Goal: Navigation & Orientation: Find specific page/section

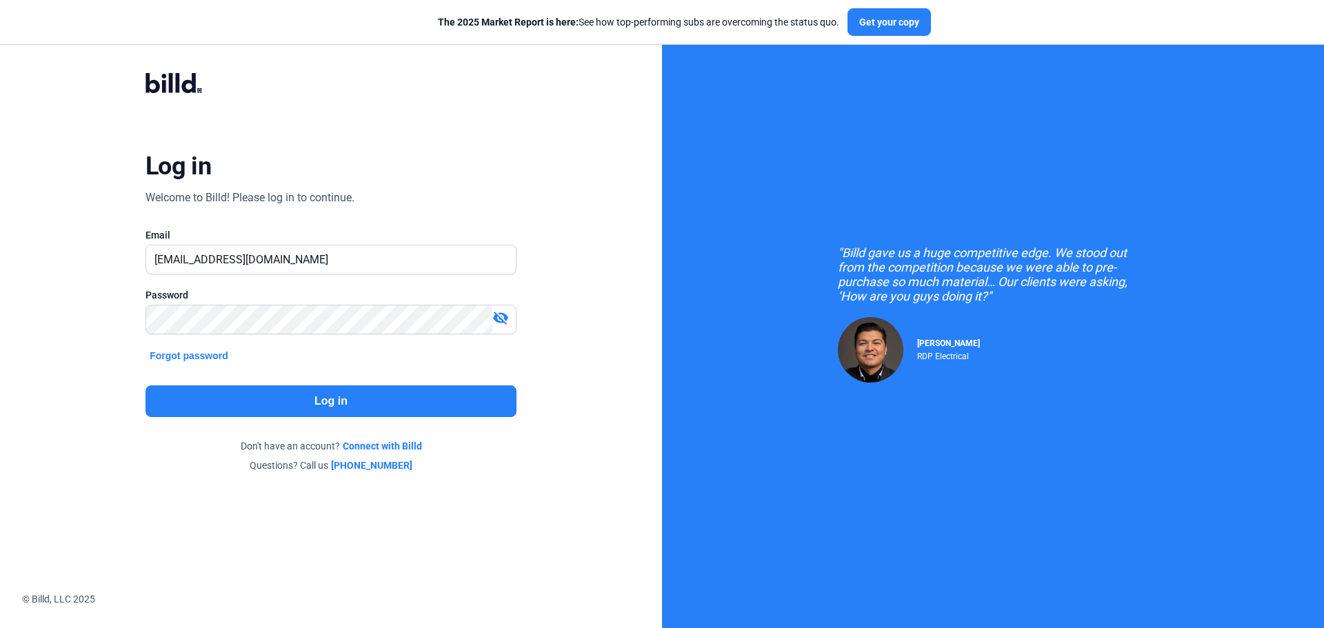
click at [290, 402] on button "Log in" at bounding box center [331, 402] width 371 height 32
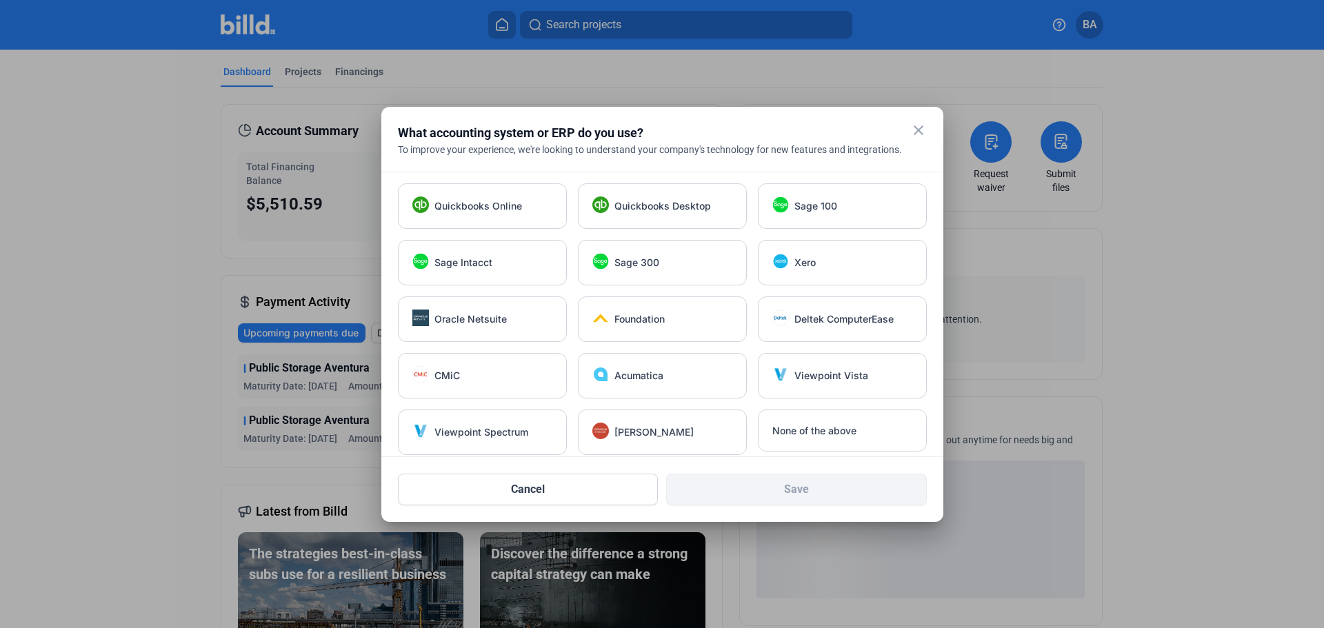
click at [915, 131] on mat-icon "close" at bounding box center [919, 130] width 17 height 17
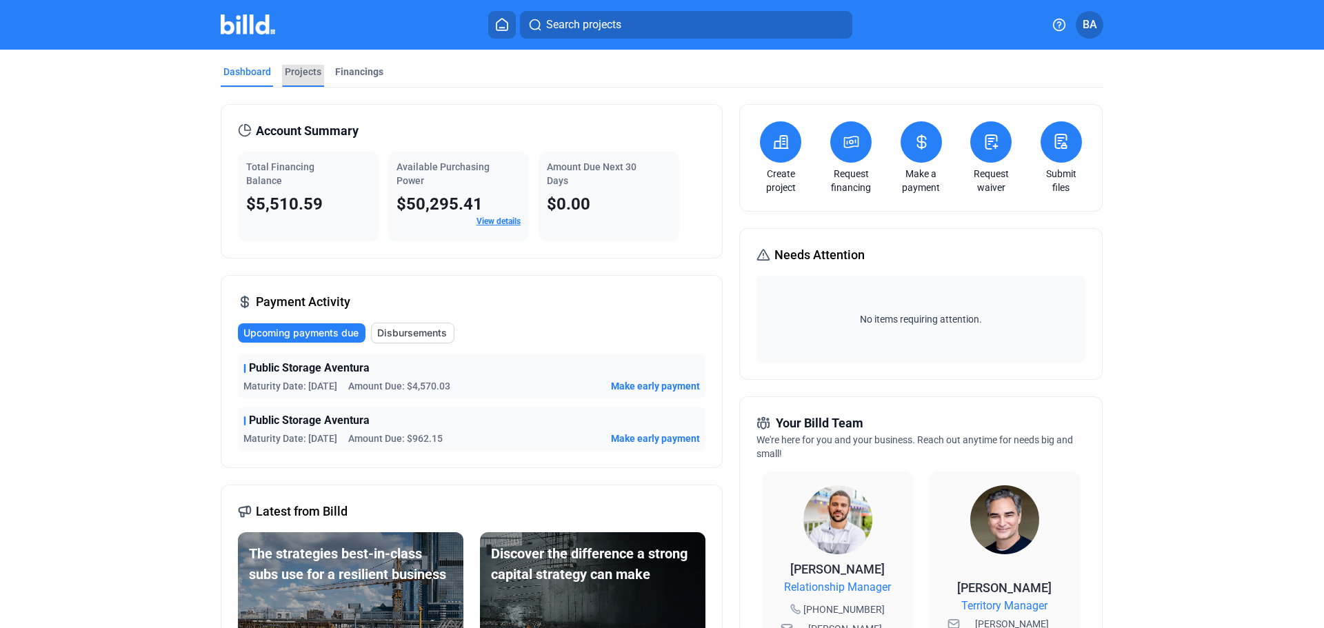
click at [299, 72] on div "Projects" at bounding box center [303, 72] width 37 height 14
